Goal: Information Seeking & Learning: Find specific fact

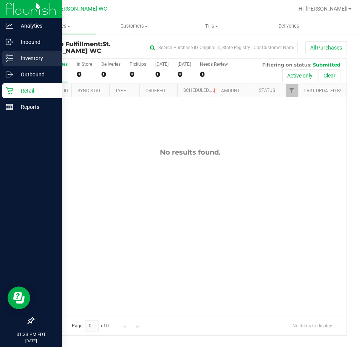
click at [1, 57] on link "Inventory" at bounding box center [31, 59] width 62 height 16
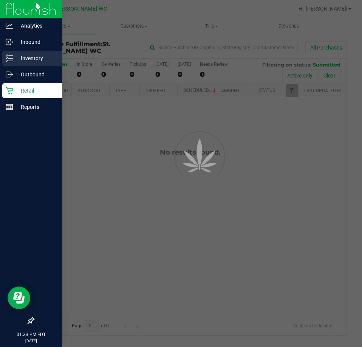
click at [10, 60] on icon at bounding box center [10, 58] width 8 height 8
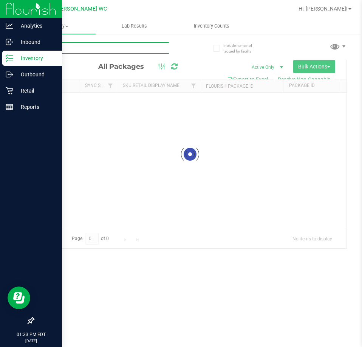
click at [134, 42] on input "text" at bounding box center [101, 47] width 136 height 11
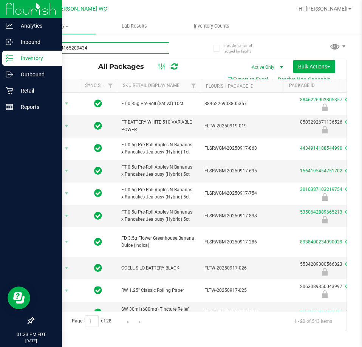
type input "8461244165209434"
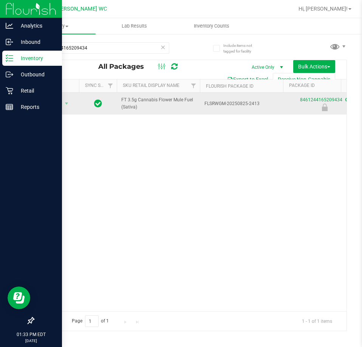
click at [60, 95] on td "Action Action Edit attributes Global inventory Locate package Package audit log…" at bounding box center [56, 104] width 45 height 22
click at [63, 107] on span "select" at bounding box center [66, 103] width 9 height 11
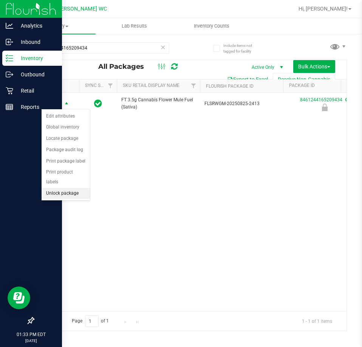
click at [60, 188] on li "Unlock package" at bounding box center [66, 193] width 48 height 11
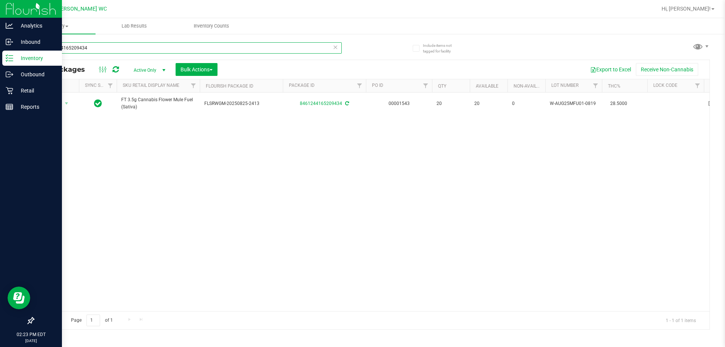
click at [84, 50] on input "8461244165209434" at bounding box center [187, 47] width 309 height 11
click at [85, 50] on input "8461244165209434" at bounding box center [187, 47] width 309 height 11
type input "r"
click at [71, 50] on input "cones" at bounding box center [187, 47] width 309 height 11
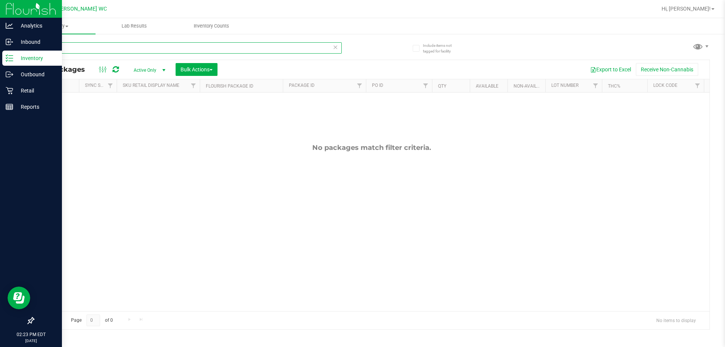
click at [71, 49] on input "cones" at bounding box center [187, 47] width 309 height 11
type input "paper"
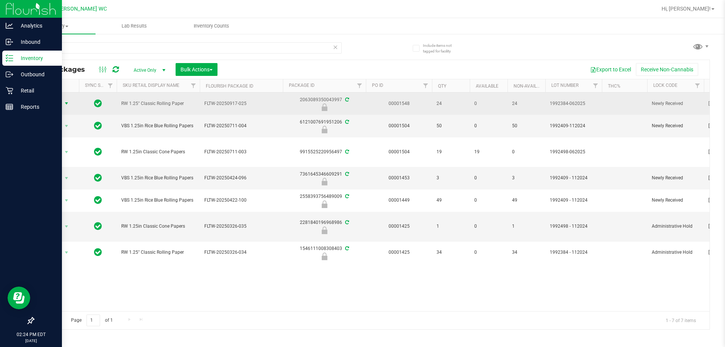
click at [66, 102] on span "select" at bounding box center [66, 103] width 6 height 6
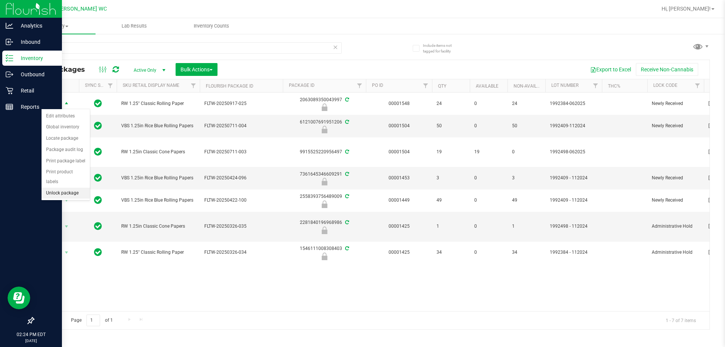
click at [75, 188] on li "Unlock package" at bounding box center [66, 193] width 48 height 11
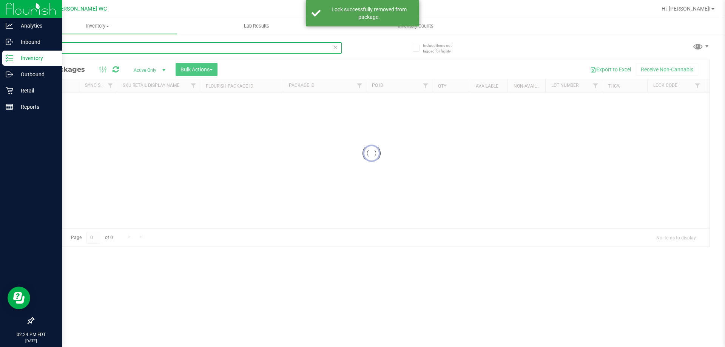
click at [88, 47] on input "paper" at bounding box center [187, 47] width 309 height 11
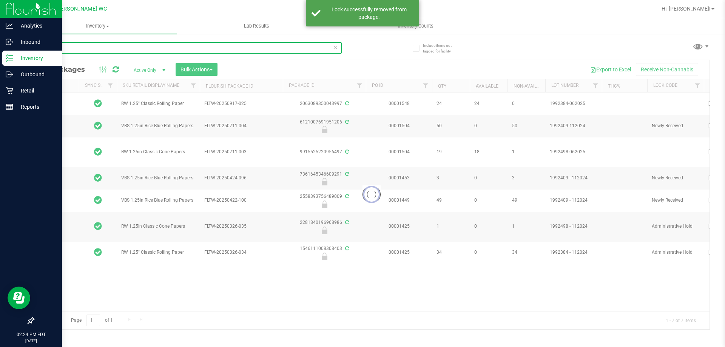
click at [88, 47] on input "paper" at bounding box center [187, 47] width 309 height 11
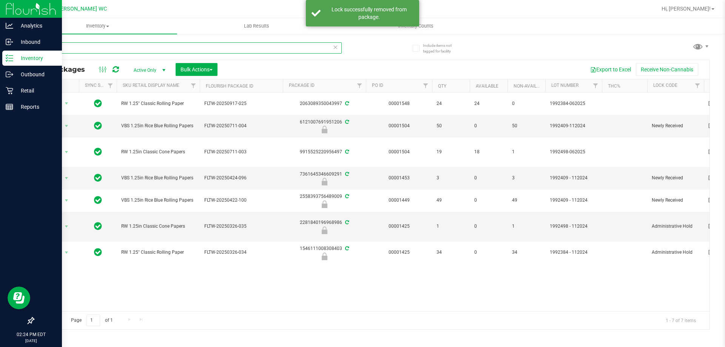
type input "cone"
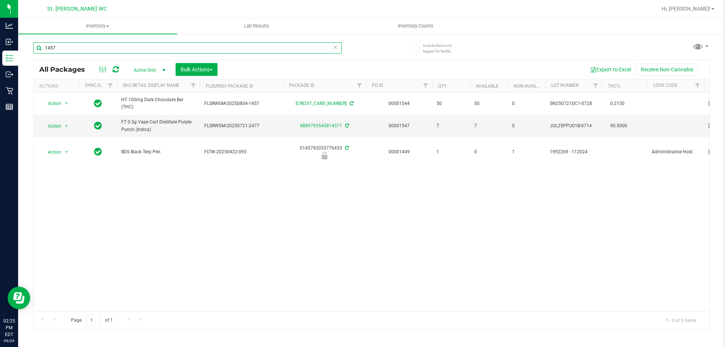
click at [149, 44] on input "1457" at bounding box center [187, 47] width 309 height 11
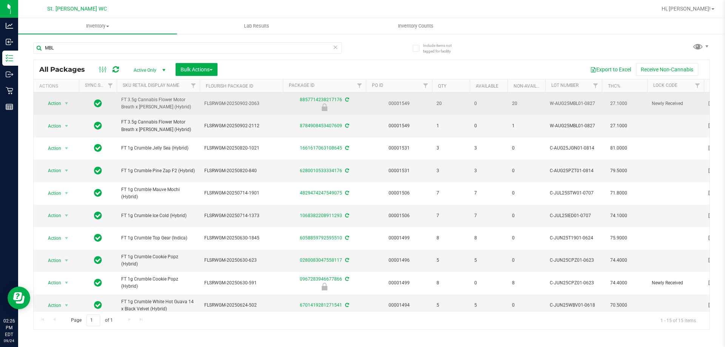
drag, startPoint x: 181, startPoint y: 110, endPoint x: 121, endPoint y: 97, distance: 61.3
click at [121, 97] on td "FT 3.5g Cannabis Flower Motor Breath x Mike Larry (Hybrid)" at bounding box center [158, 104] width 83 height 22
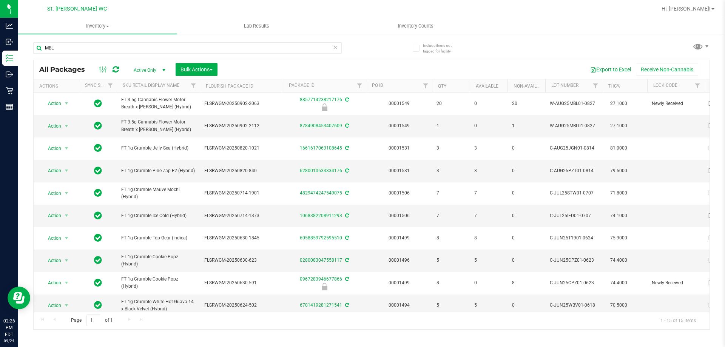
copy span "FT 3.5g Cannabis Flower Motor Breath x Mike Larry (Hybrid)"
click at [112, 48] on input "MBL" at bounding box center [187, 47] width 309 height 11
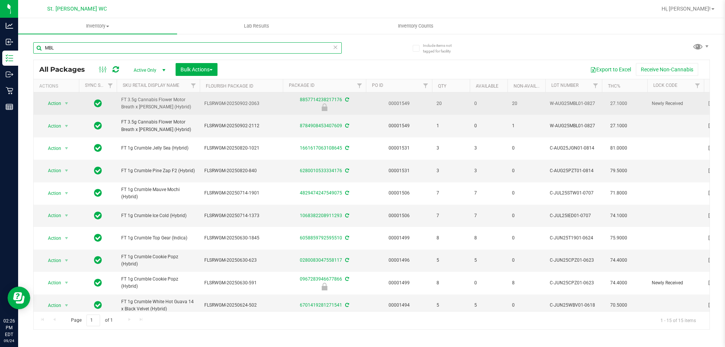
paste input "FT 3.5g Cannabis Flower Motor Breath x Mike Larry (Hybrid)"
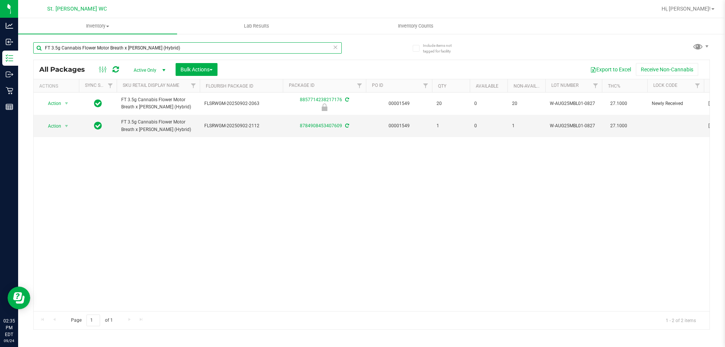
type input "FT 3.5g Cannabis Flower Motor Breath x Mike Larry (Hybrid)"
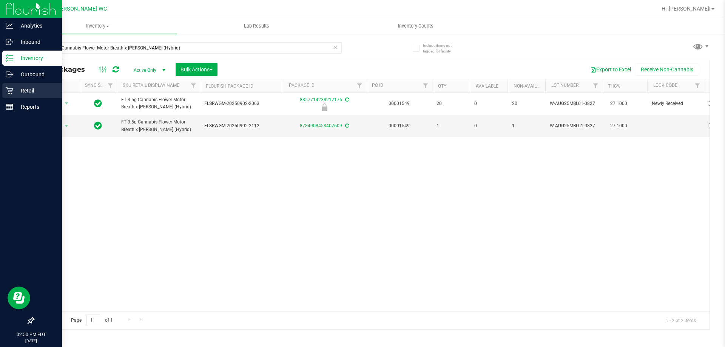
click at [39, 87] on p "Retail" at bounding box center [35, 90] width 45 height 9
